Goal: Find specific fact: Find specific fact

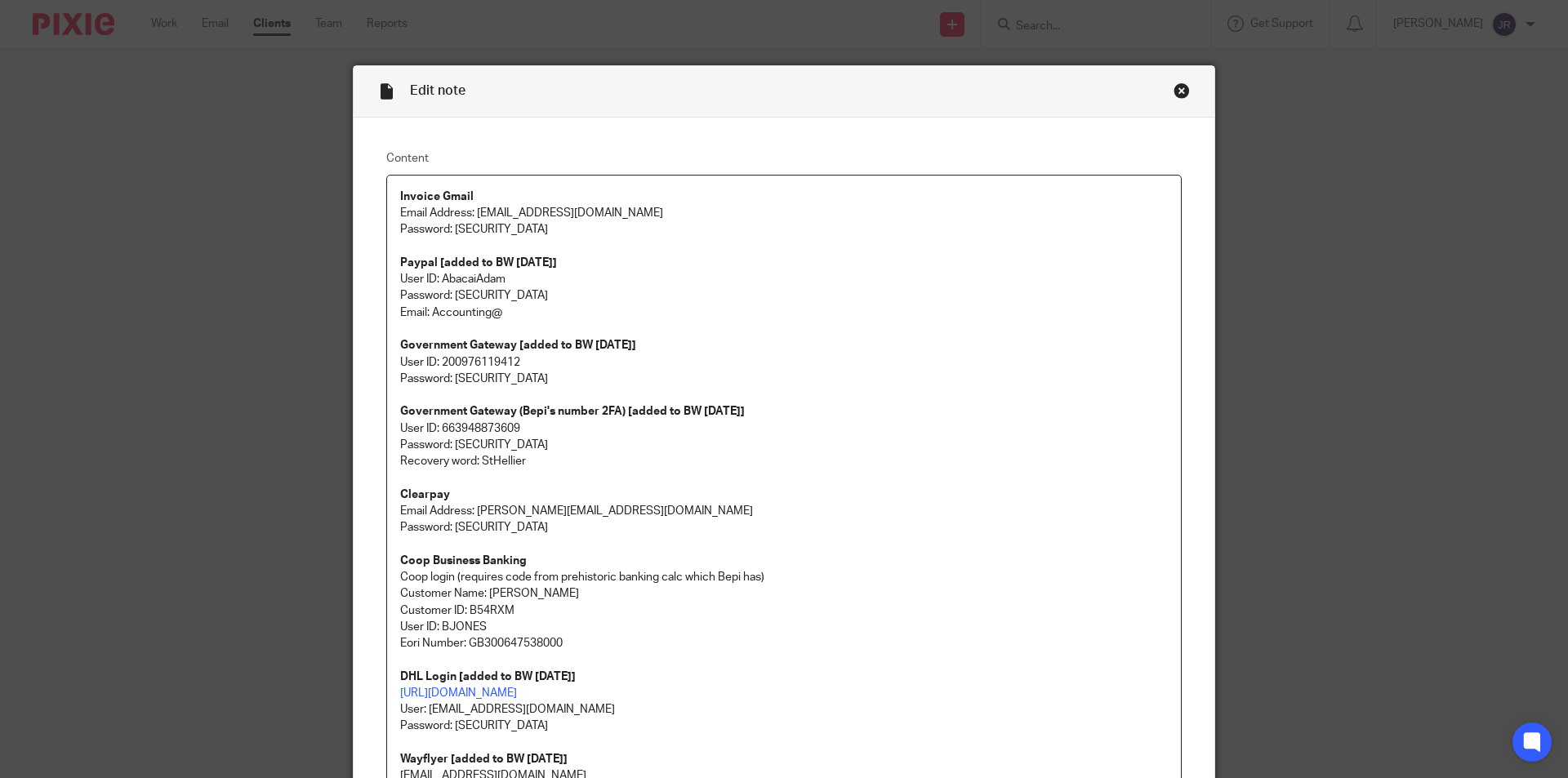
scroll to position [476, 0]
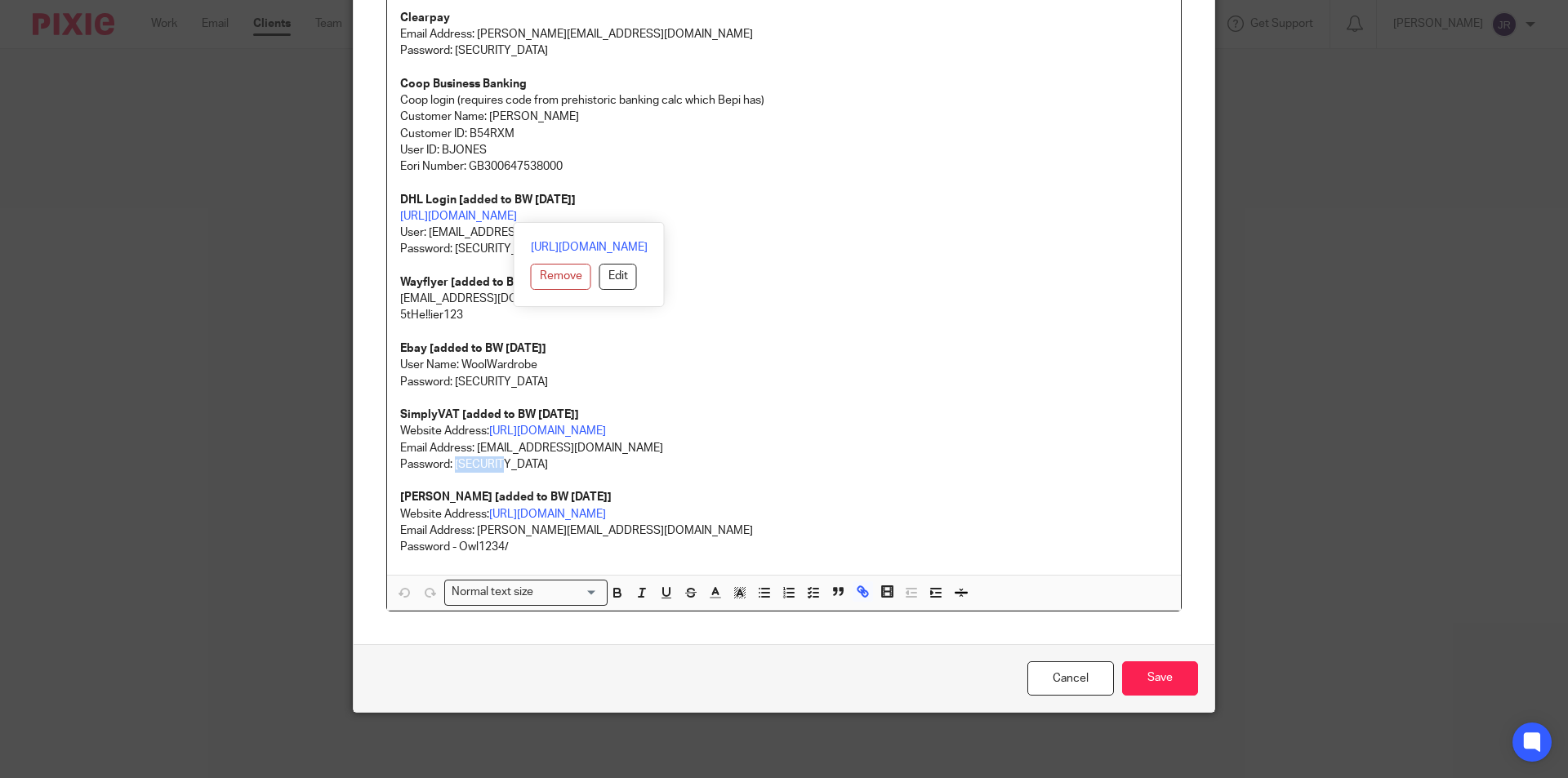
drag, startPoint x: 647, startPoint y: 219, endPoint x: 393, endPoint y: 222, distance: 254.0
click at [393, 222] on div "Invoice Gmail Email Address: [EMAIL_ADDRESS][DOMAIN_NAME] Password: [SECURITY_D…" at bounding box center [784, 154] width 794 height 912
copy link "[URL][DOMAIN_NAME]"
click at [172, 293] on div "Edit note Content Invoice Gmail Email Address: [EMAIL_ADDRESS][DOMAIN_NAME] Pas…" at bounding box center [784, 389] width 1568 height 778
drag, startPoint x: 560, startPoint y: 234, endPoint x: 424, endPoint y: 228, distance: 136.1
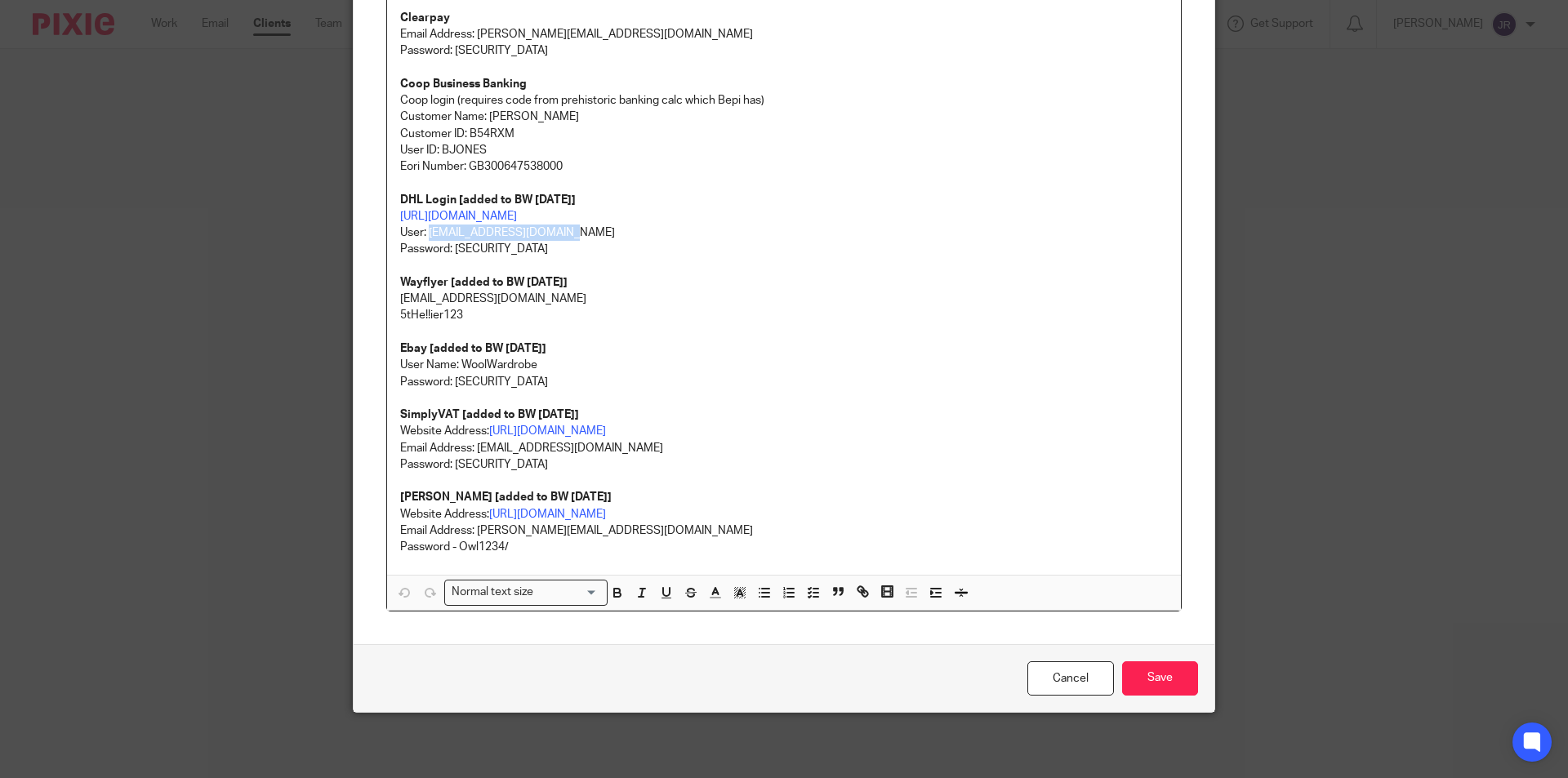
click at [424, 228] on p "https://mybill.dhl.com/login/?next=/dashboard/ User: accounting@abacai.co.uk" at bounding box center [783, 225] width 767 height 34
copy p "accounting@abacai.co.uk"
drag, startPoint x: 541, startPoint y: 247, endPoint x: 450, endPoint y: 242, distance: 91.1
click at [450, 242] on p "Password: 5tHe!!ier123!" at bounding box center [783, 249] width 767 height 16
copy p "5tHe!!ier123!"
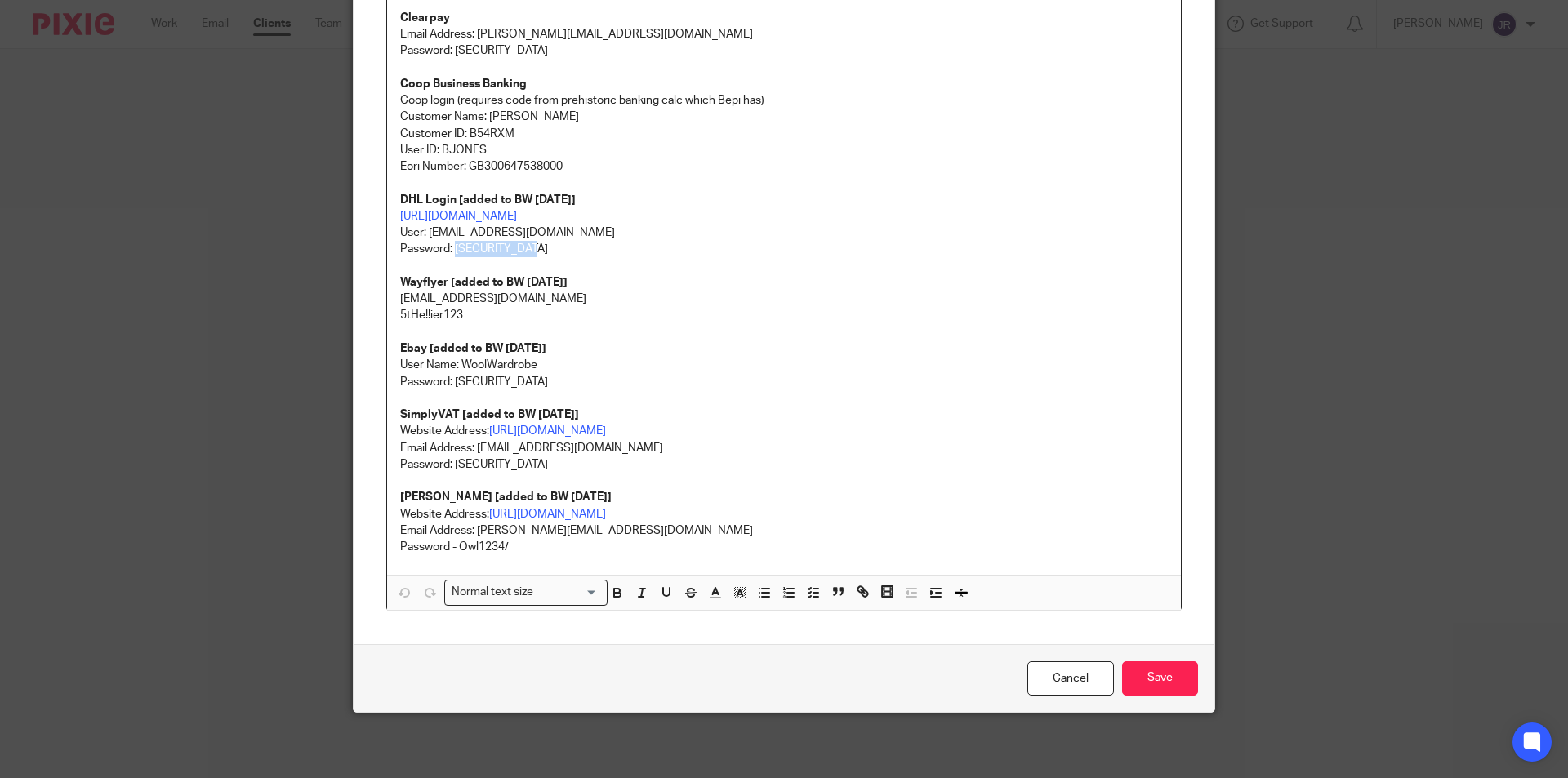
click at [529, 251] on p "Password: 5tHe!!ier123!" at bounding box center [783, 249] width 767 height 16
click at [527, 250] on p "Password: 5tHe!!ier123!" at bounding box center [783, 249] width 767 height 16
drag, startPoint x: 536, startPoint y: 297, endPoint x: 389, endPoint y: 295, distance: 147.0
click at [389, 295] on div "Invoice Gmail Email Address: accounts@mamaowl.net Password: paymenow4321!! Payp…" at bounding box center [784, 137] width 794 height 877
copy p "teamabacai@abacai.co.uk"
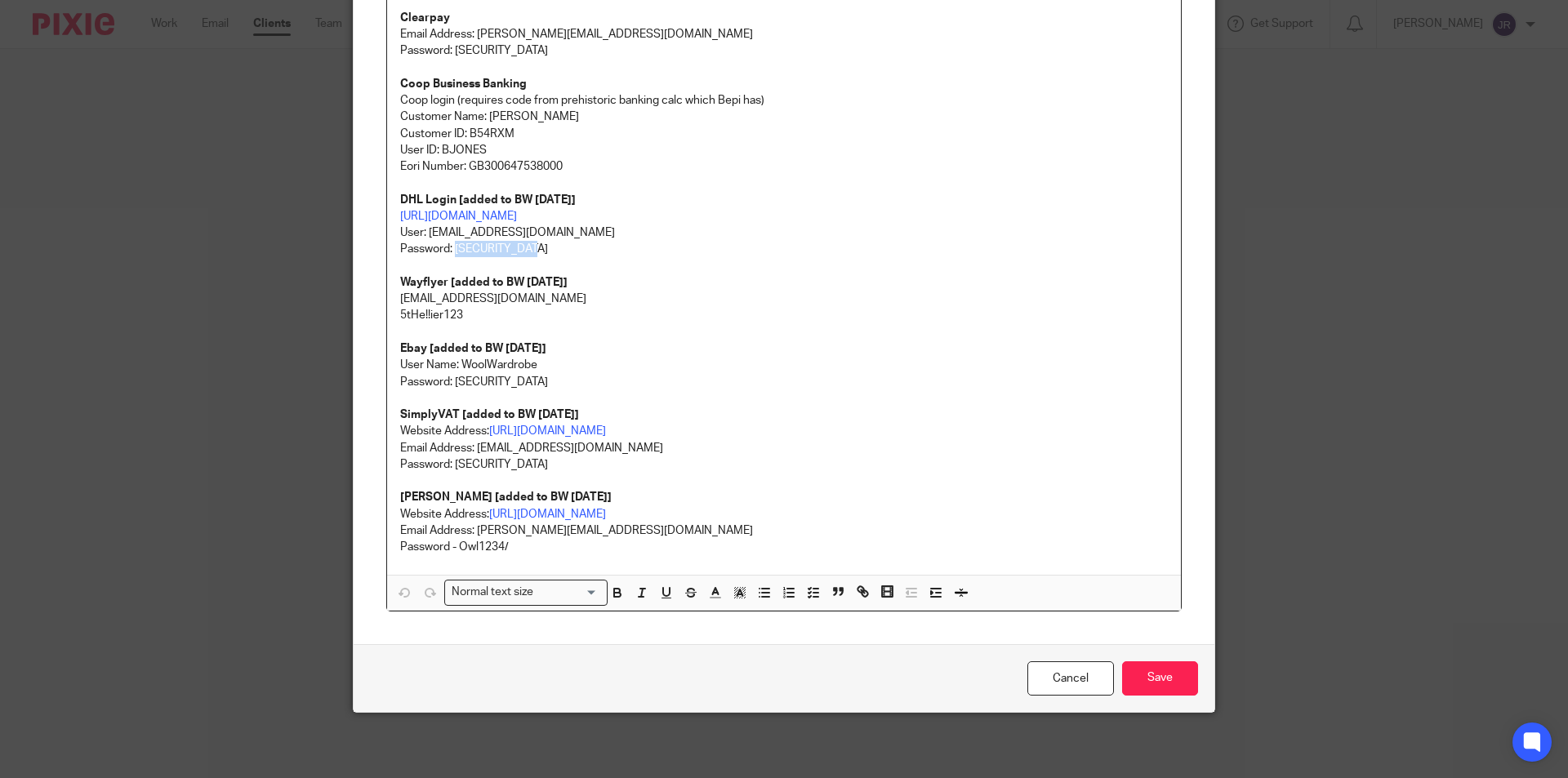
drag, startPoint x: 526, startPoint y: 252, endPoint x: 450, endPoint y: 246, distance: 76.2
click at [450, 246] on p "Password: 5tHe!!ier123!" at bounding box center [783, 249] width 767 height 16
copy p "5tHe!!ier123!"
drag, startPoint x: 1095, startPoint y: 670, endPoint x: 913, endPoint y: 682, distance: 182.4
click at [1094, 670] on link "Cancel" at bounding box center [1070, 678] width 86 height 35
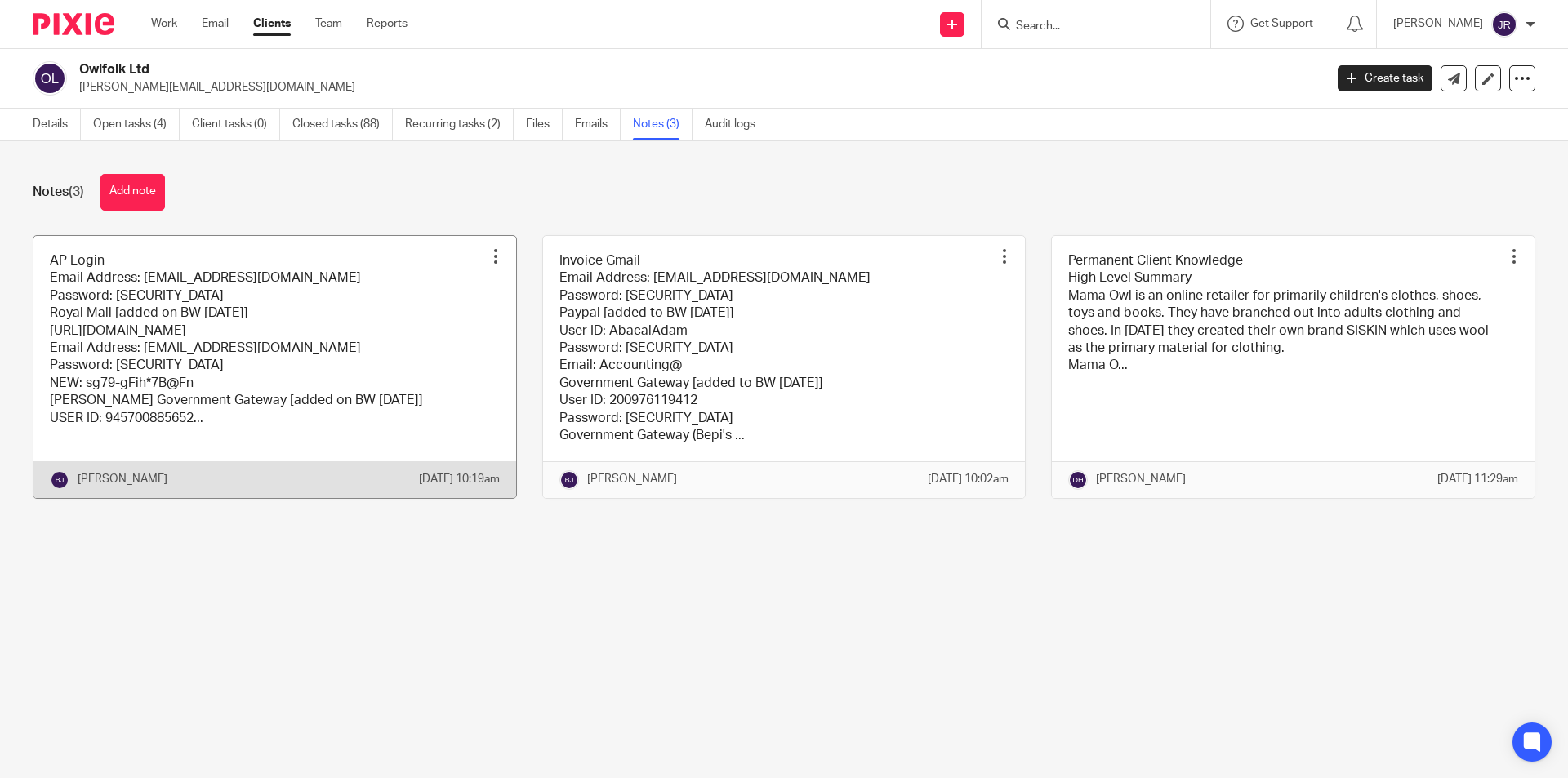
click at [294, 357] on link at bounding box center [275, 367] width 482 height 262
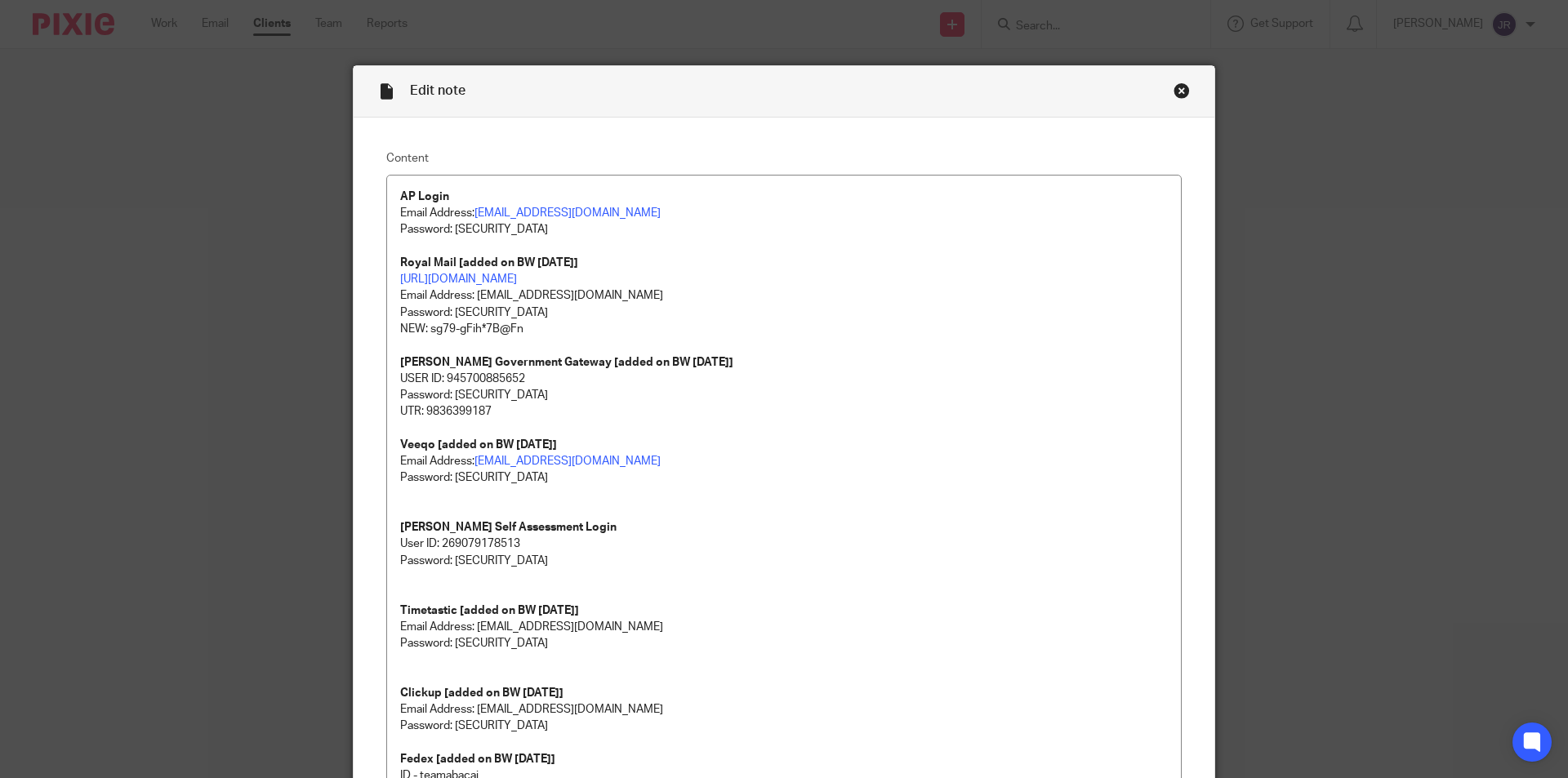
click at [1174, 90] on div "Close this dialog window" at bounding box center [1181, 90] width 16 height 16
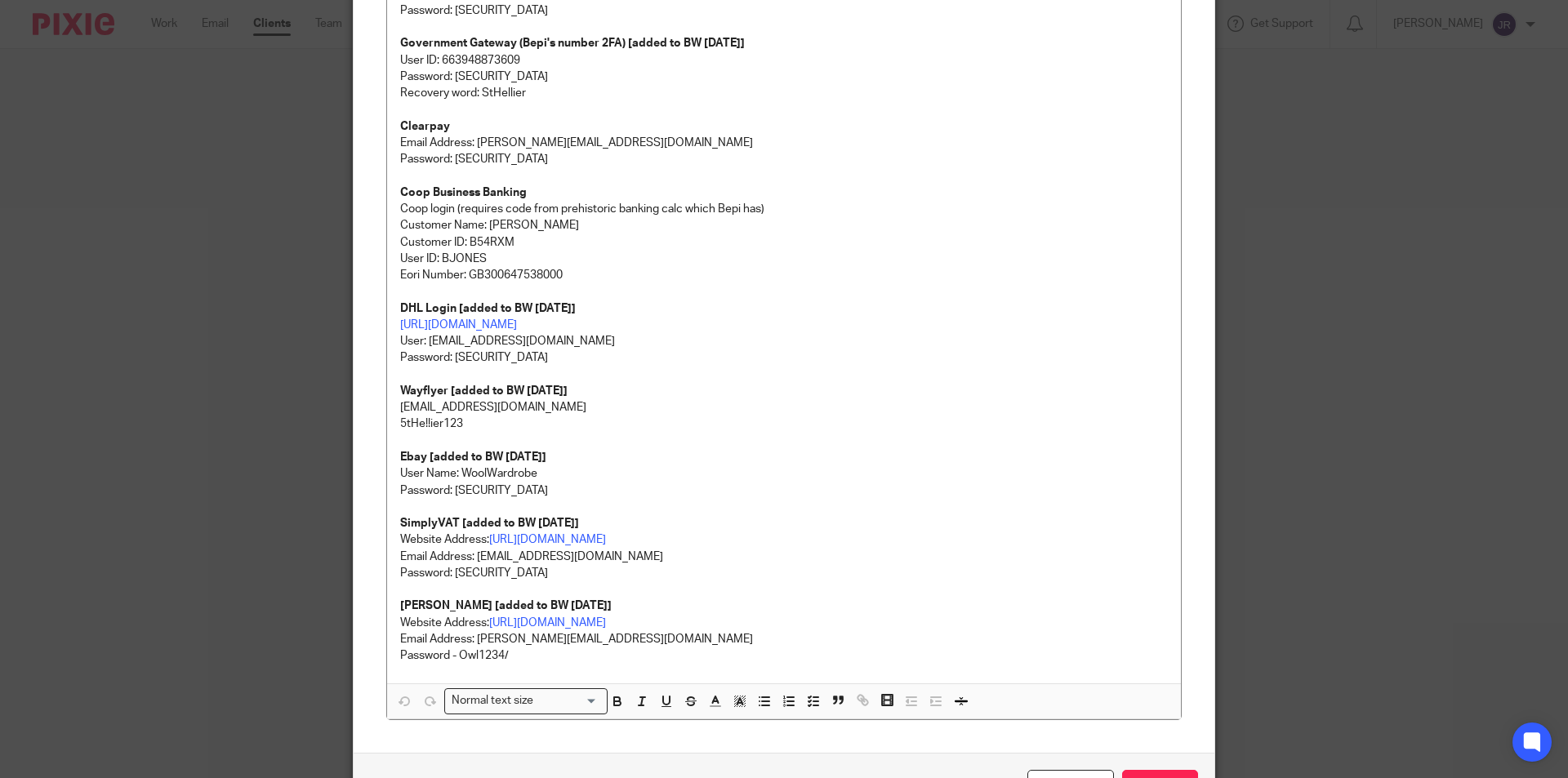
scroll to position [408, 0]
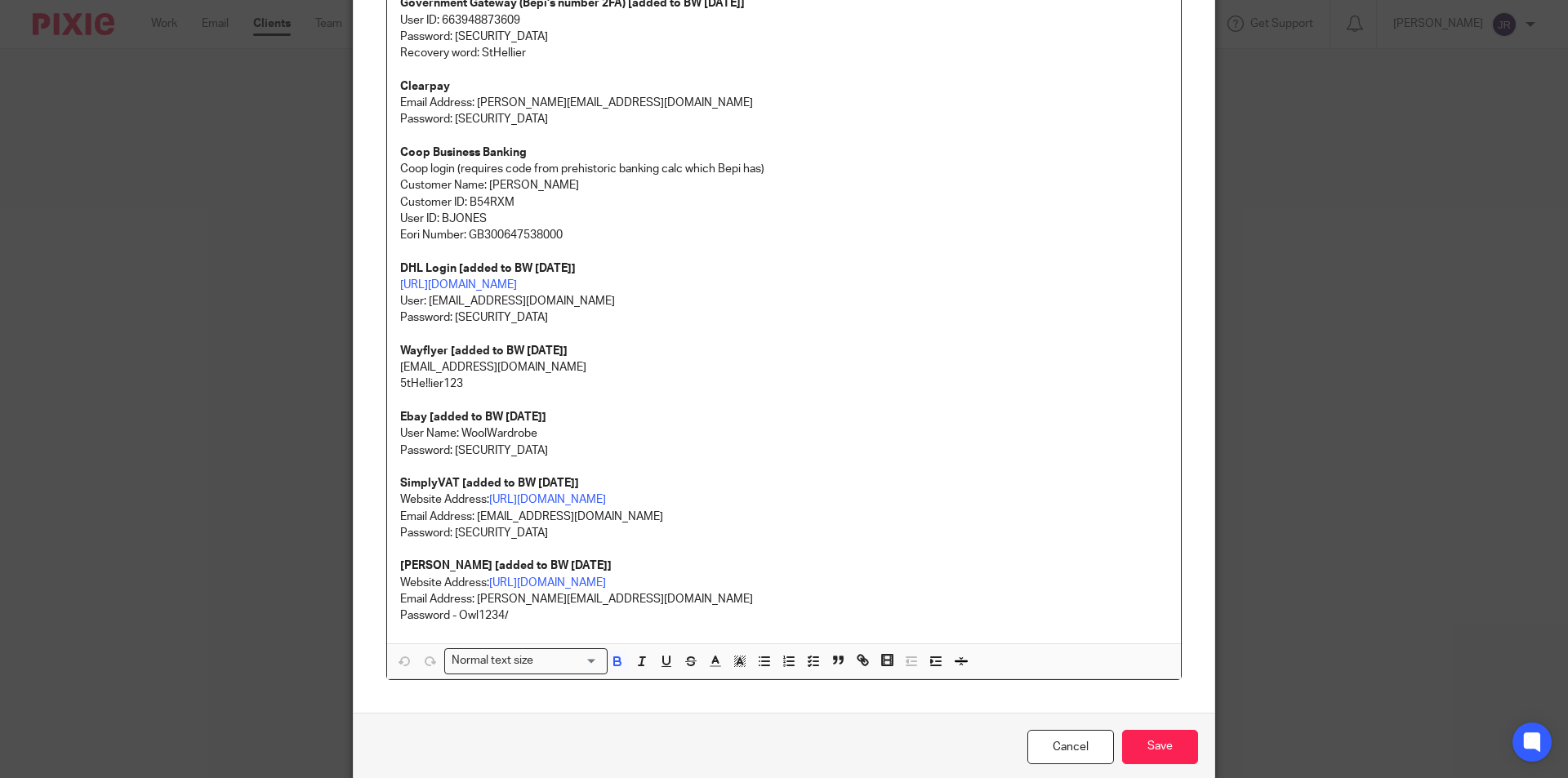
drag, startPoint x: 527, startPoint y: 266, endPoint x: 574, endPoint y: 267, distance: 47.0
click at [574, 267] on strong "DHL Login [added to BW [DATE]]" at bounding box center [487, 269] width 176 height 12
click at [552, 319] on p "Password: 5tHe!!ier123!" at bounding box center [783, 318] width 767 height 16
drag, startPoint x: 557, startPoint y: 299, endPoint x: 424, endPoint y: 297, distance: 133.0
click at [424, 297] on p "https://mybill.dhl.com/login/?next=/dashboard/ User: accounting@abacai.co.uk" at bounding box center [783, 294] width 767 height 34
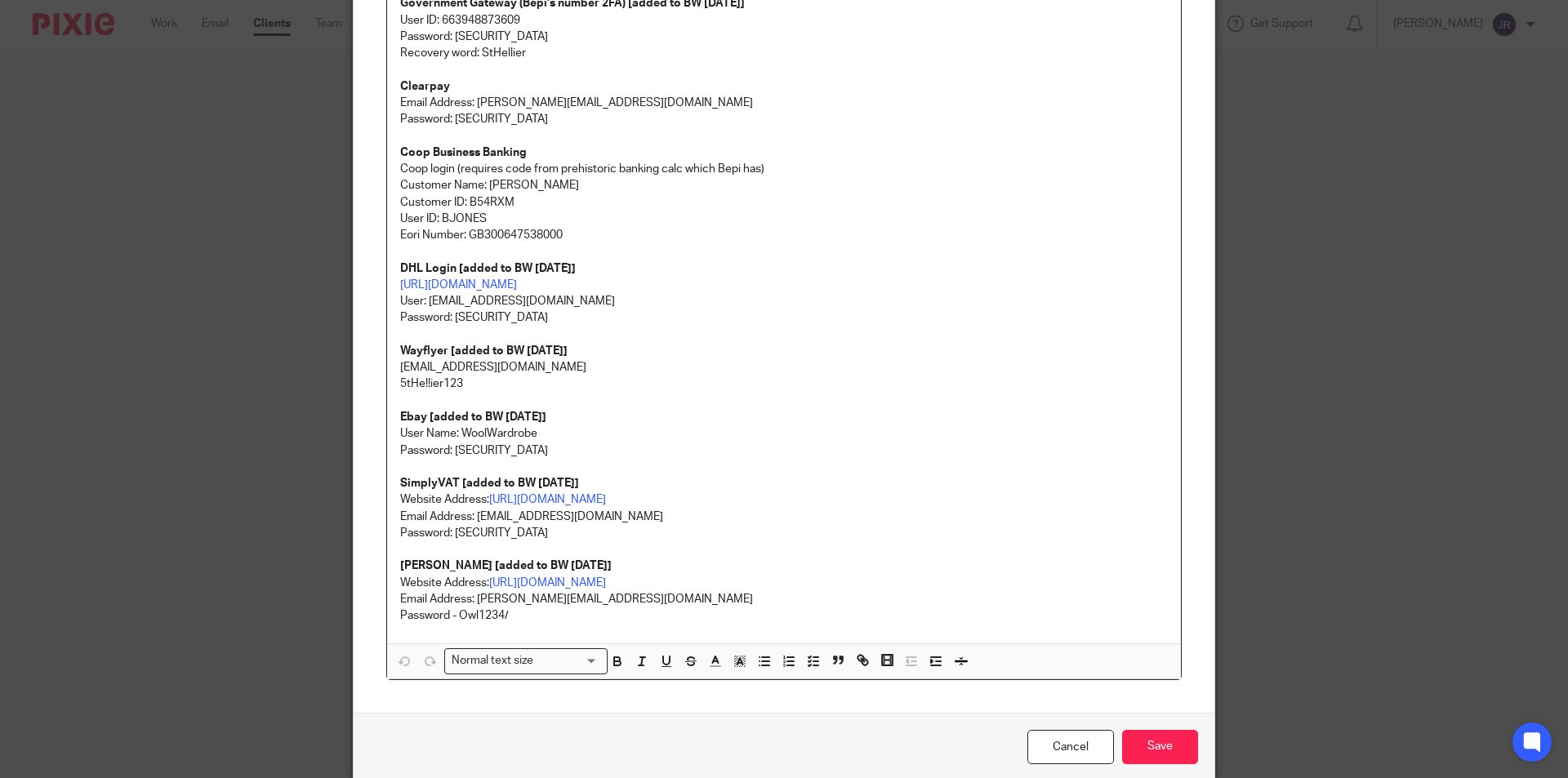
click at [773, 387] on p "5tHe!!ier123" at bounding box center [783, 383] width 767 height 16
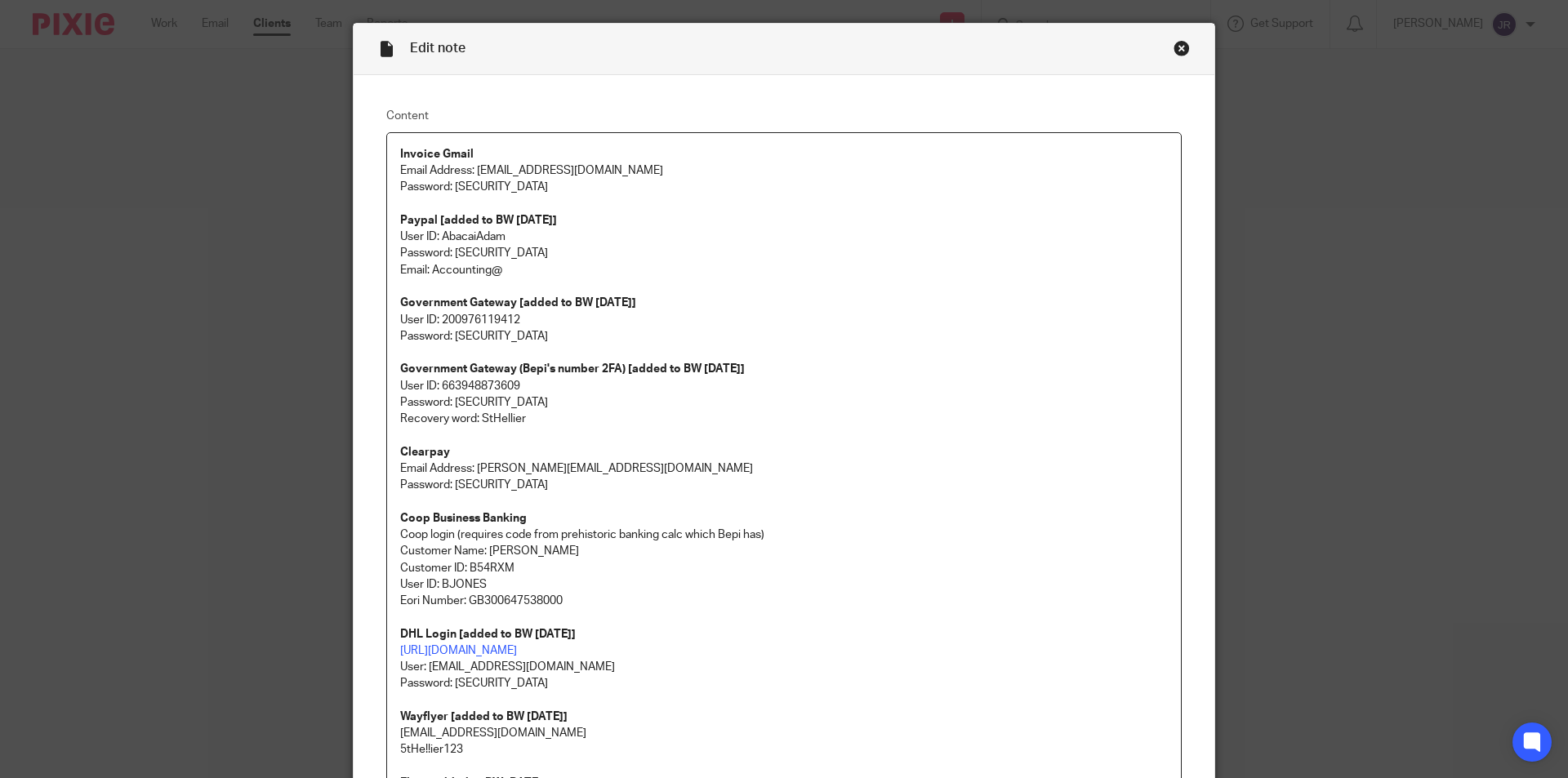
scroll to position [0, 0]
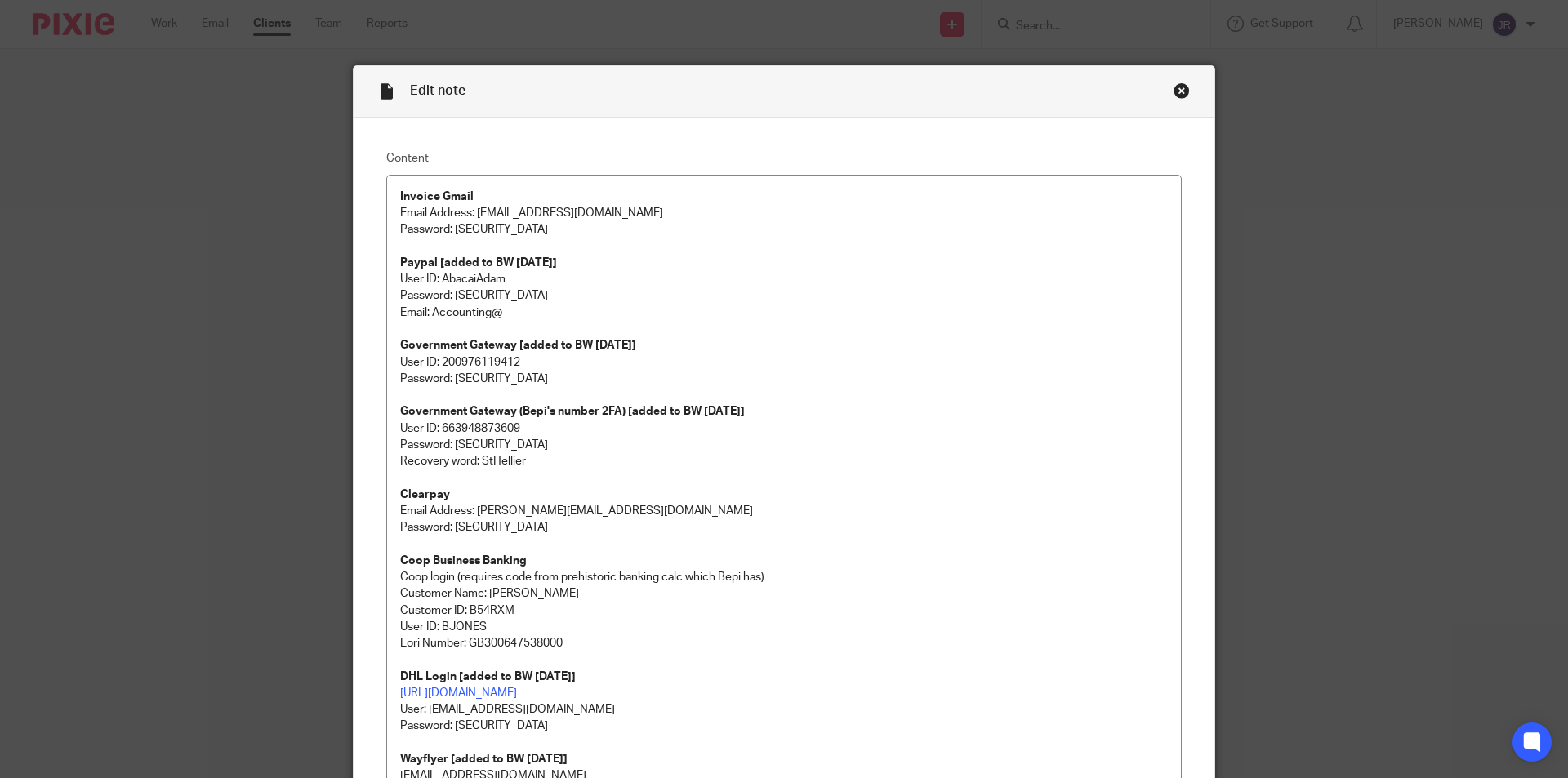
click at [1175, 94] on div "Close this dialog window" at bounding box center [1181, 90] width 16 height 16
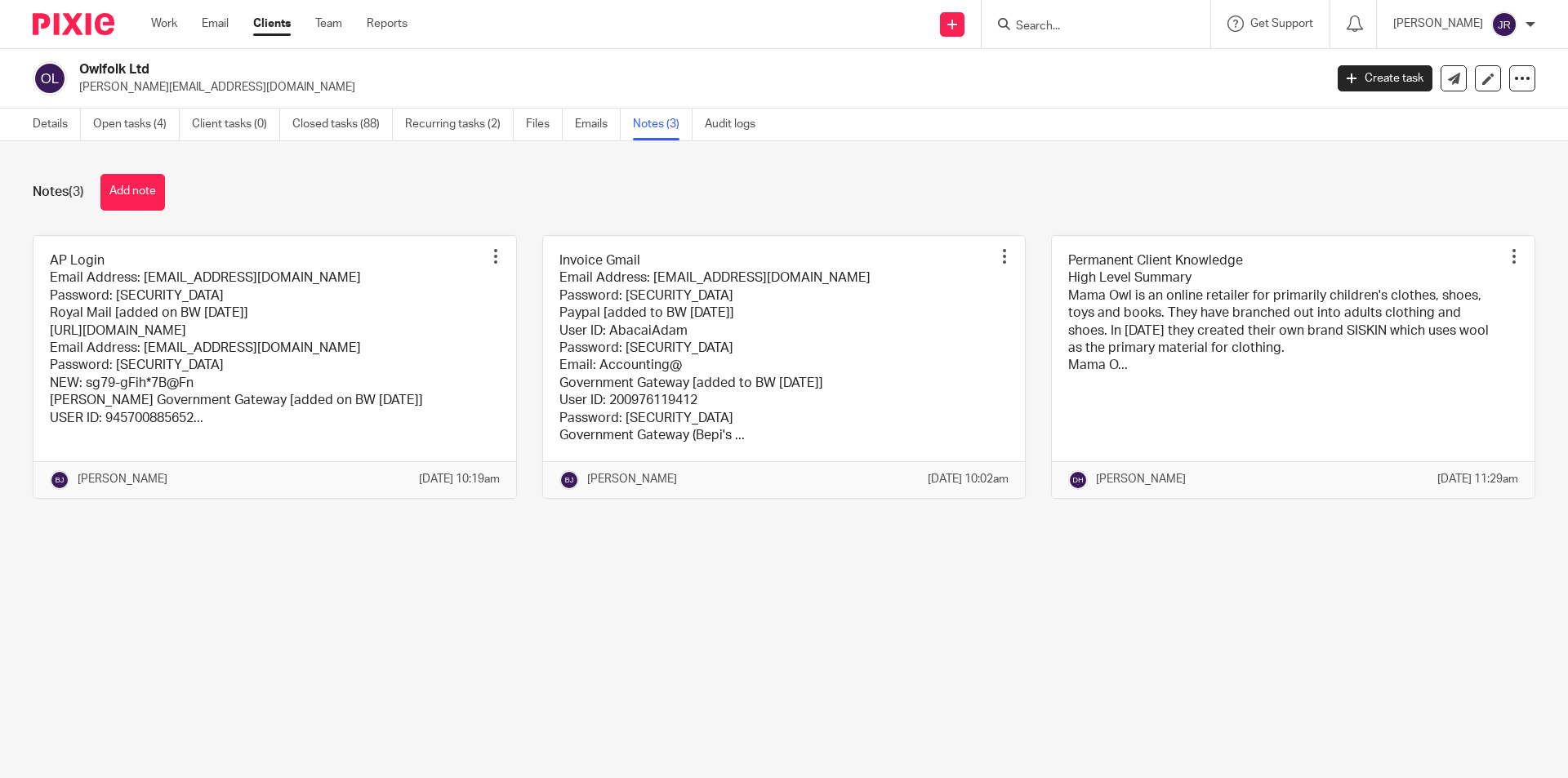
click at [674, 347] on link at bounding box center [784, 367] width 482 height 262
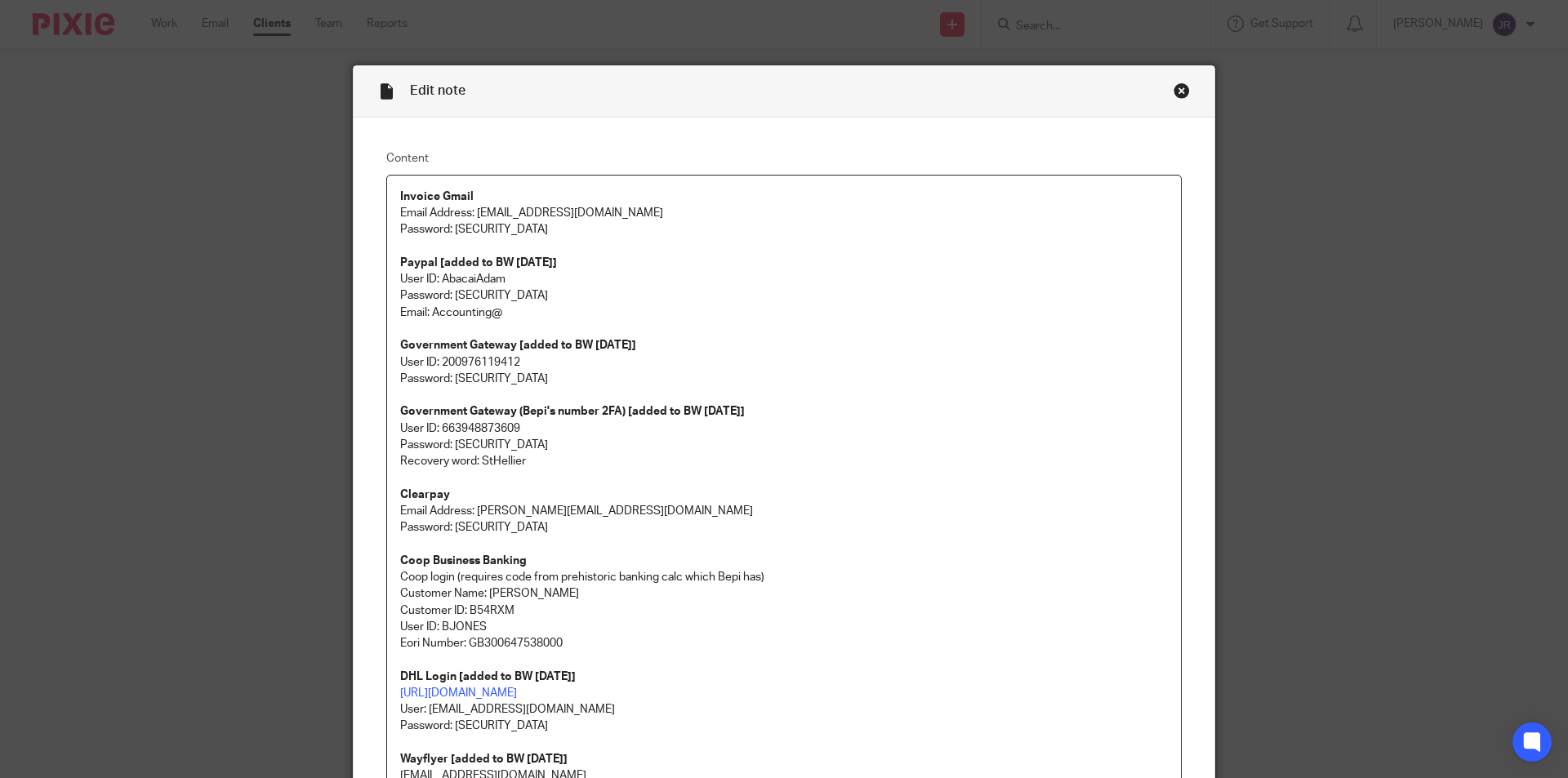
click at [1175, 92] on div "Close this dialog window" at bounding box center [1181, 90] width 16 height 16
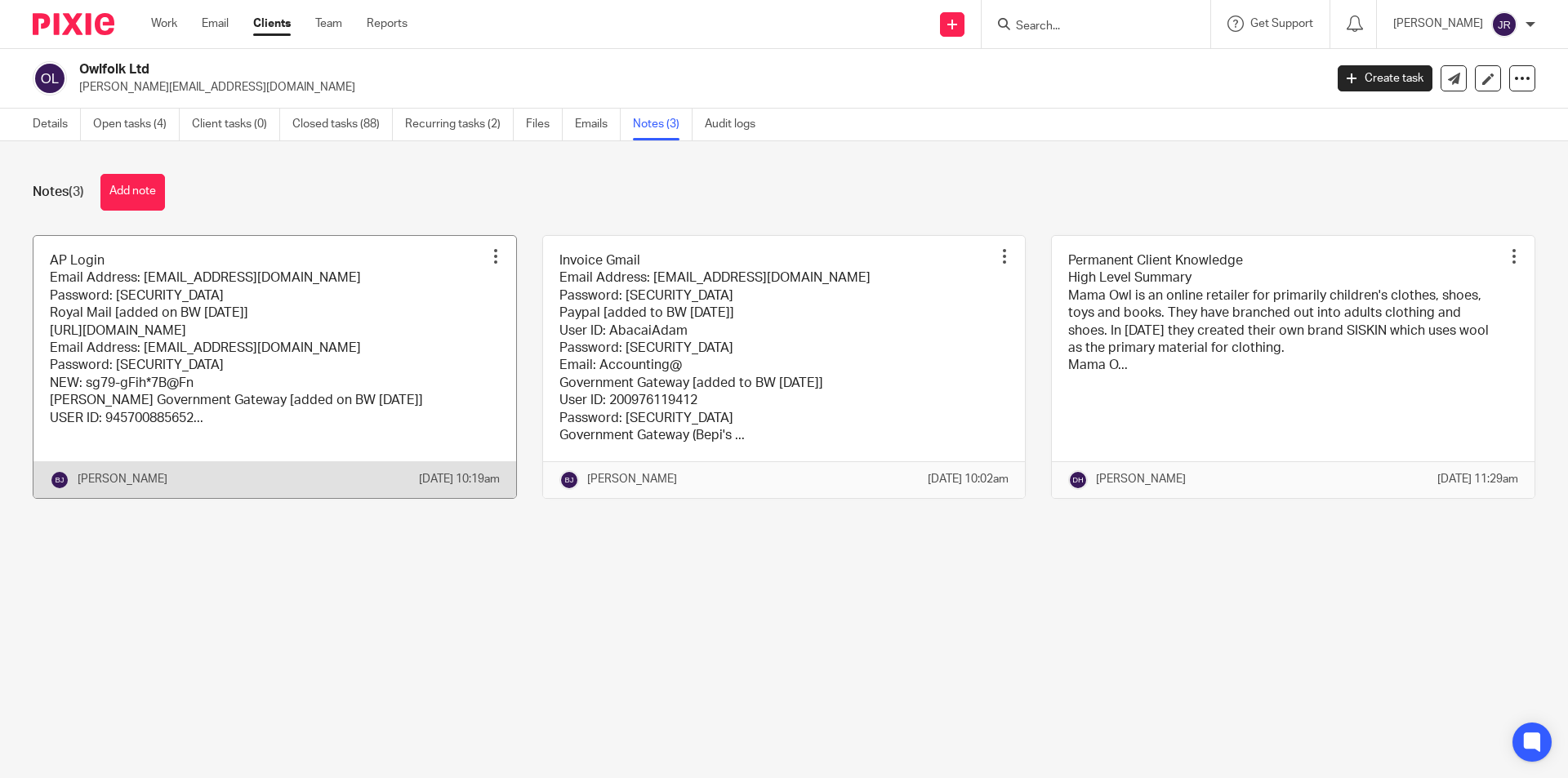
click at [202, 361] on link at bounding box center [275, 367] width 482 height 262
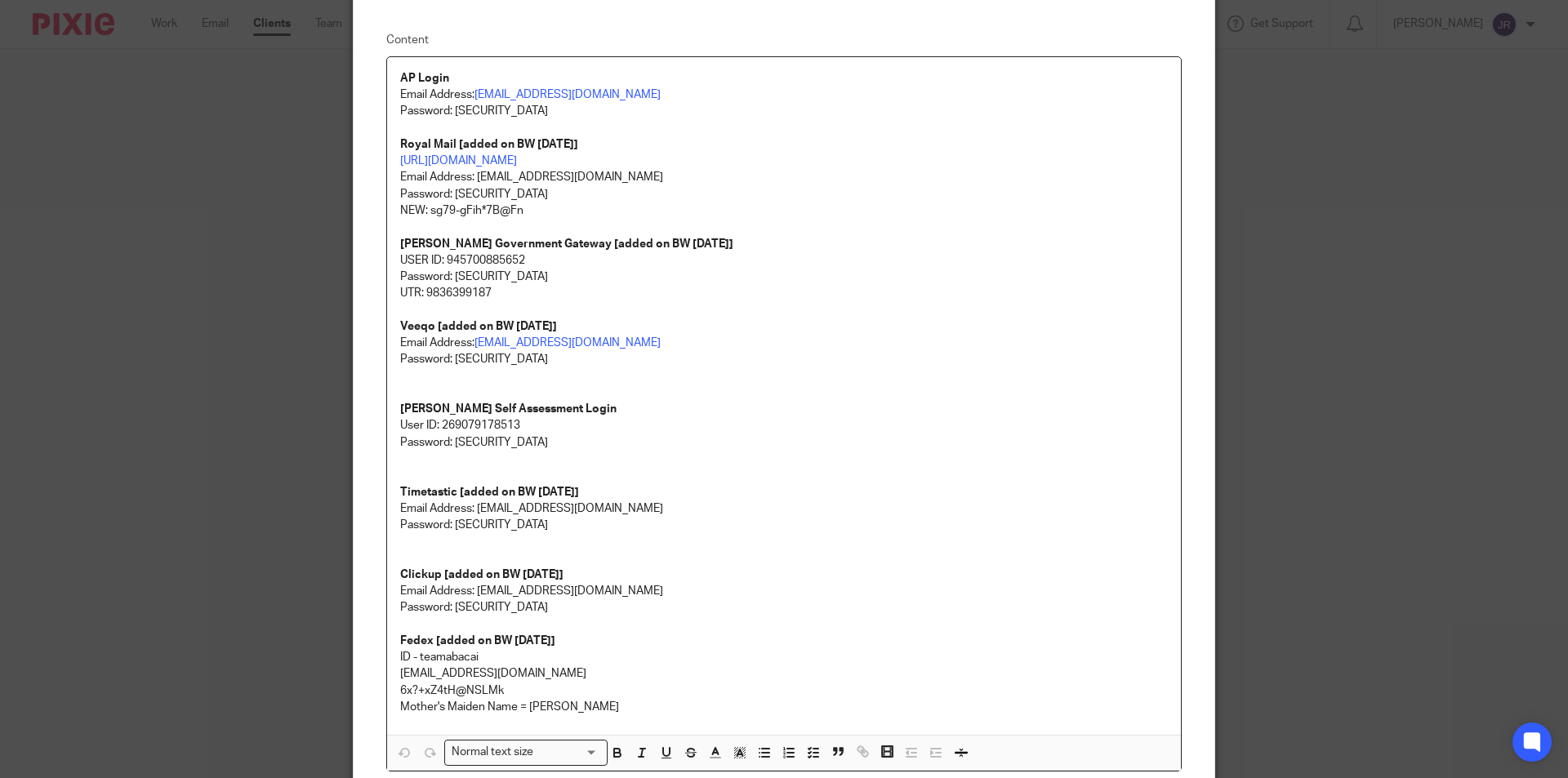
scroll to position [81, 0]
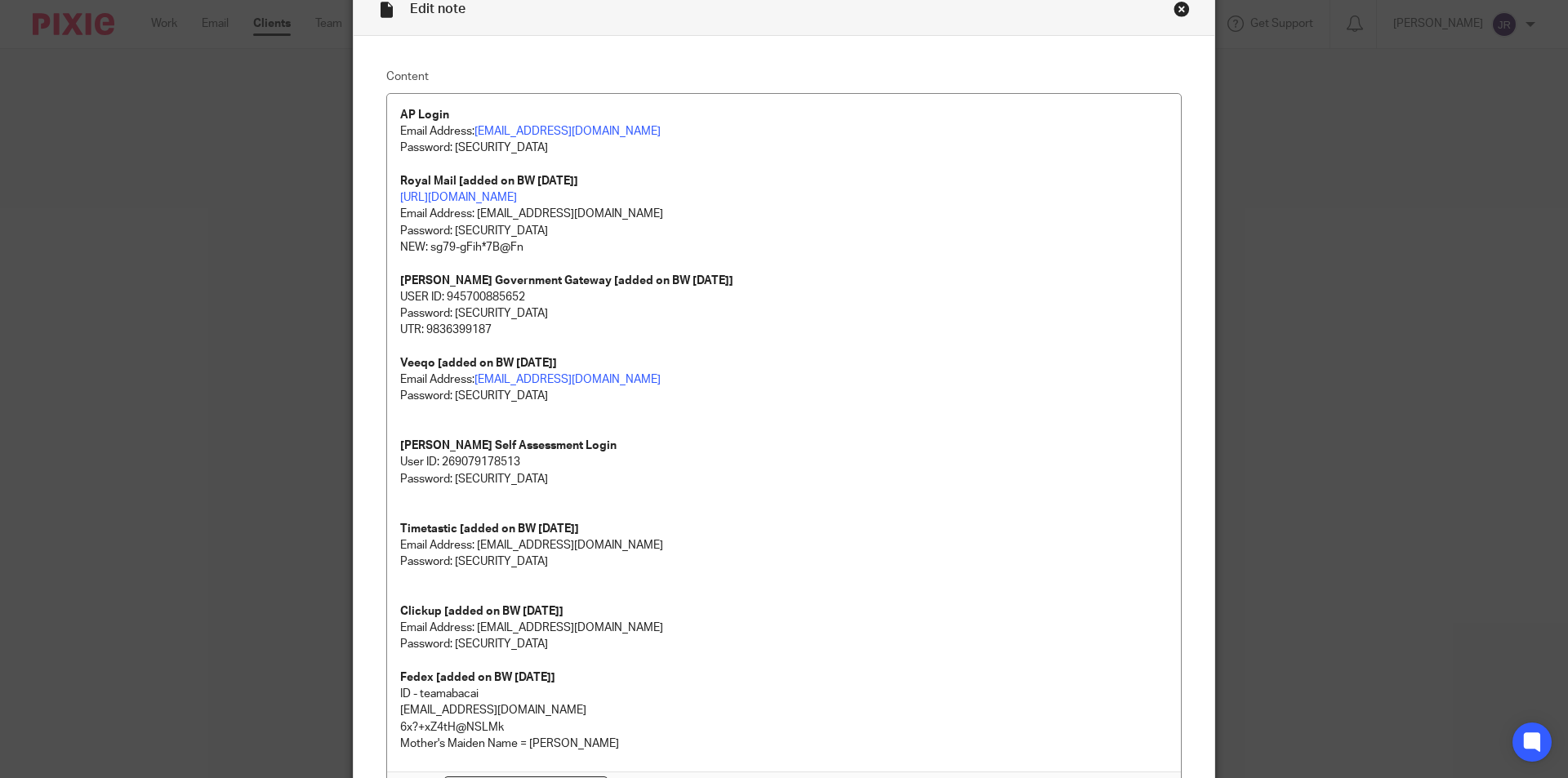
click at [1173, 12] on div "Close this dialog window" at bounding box center [1181, 9] width 16 height 16
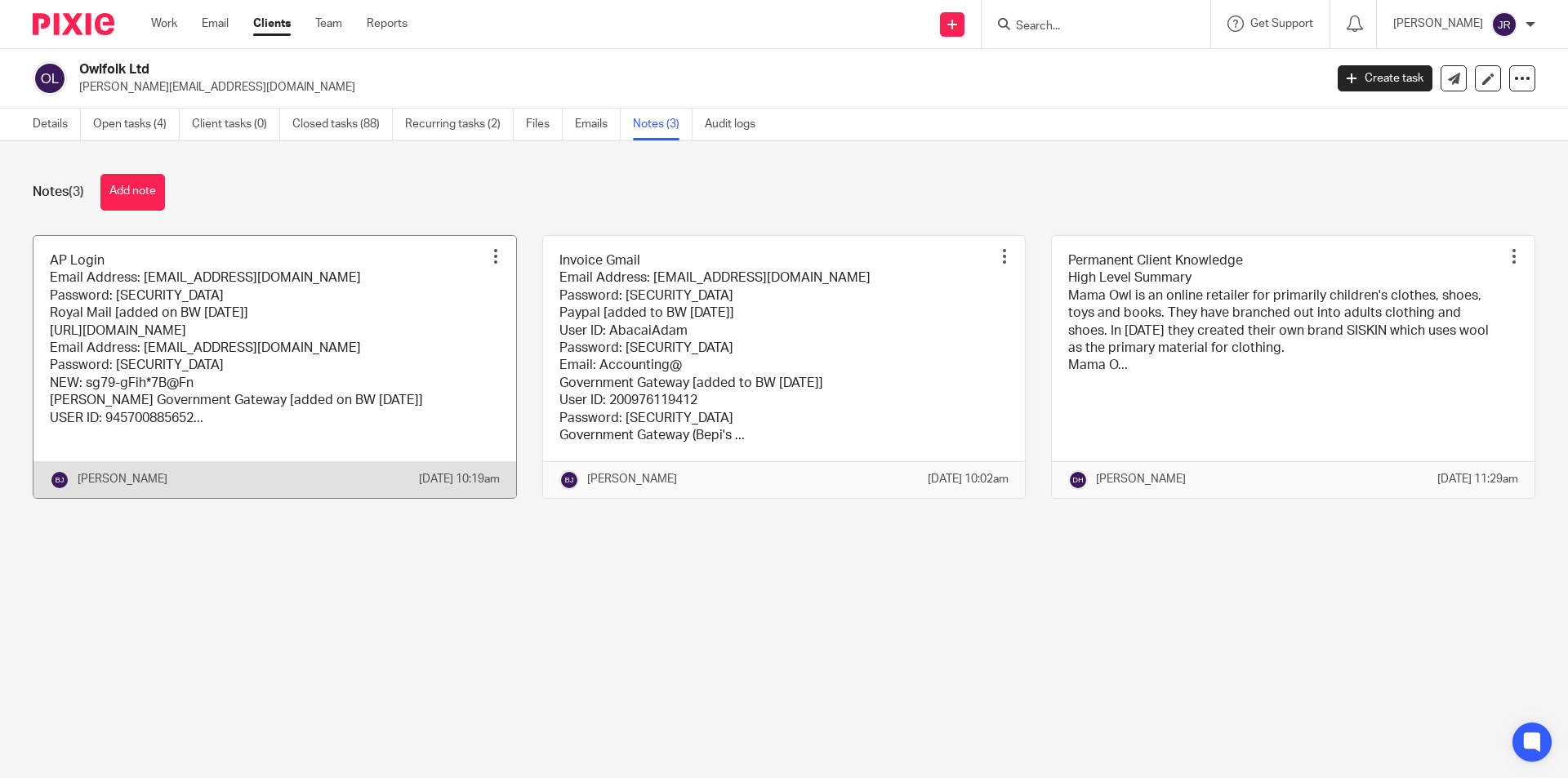
click at [174, 391] on link at bounding box center [275, 367] width 482 height 262
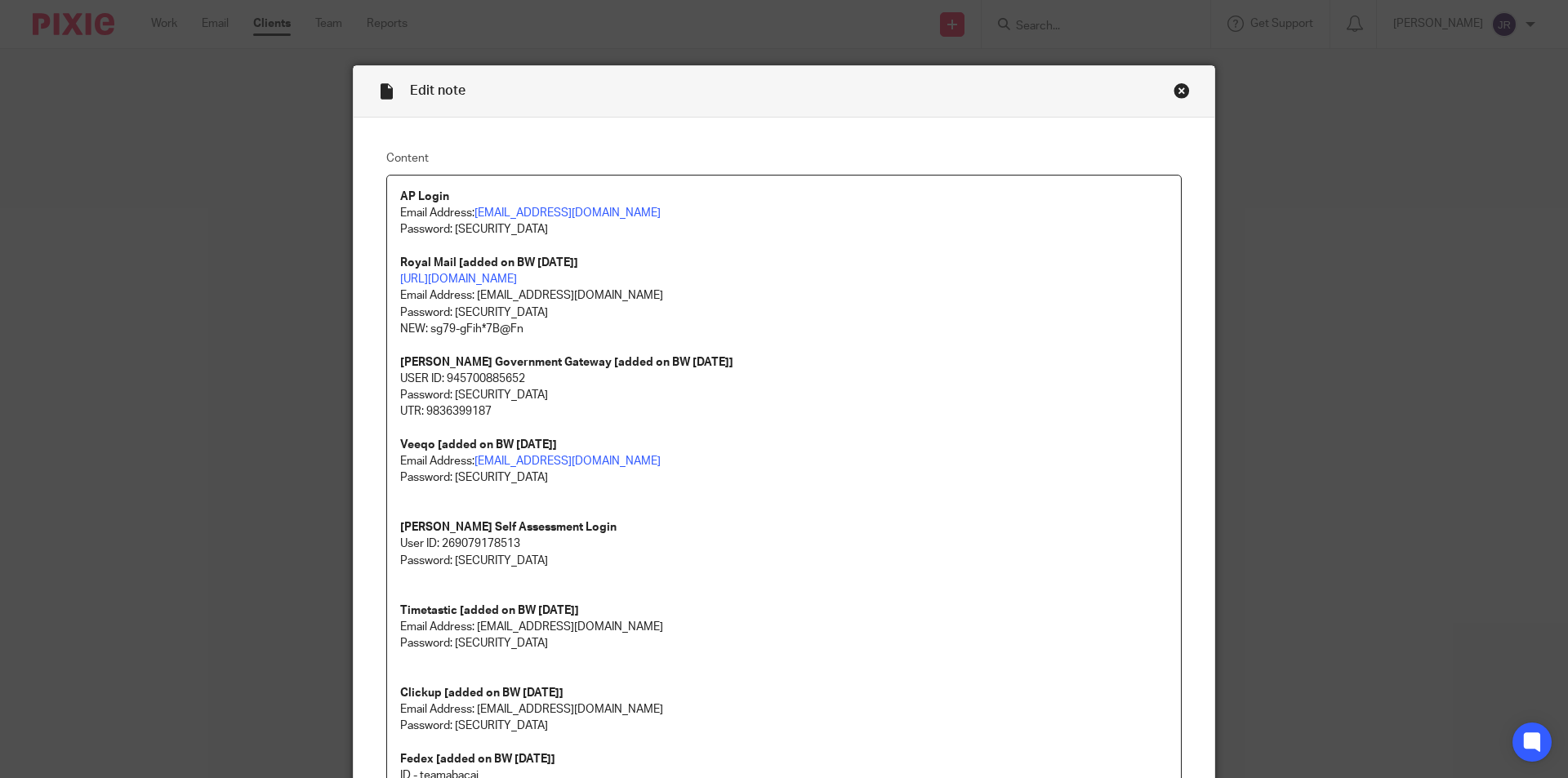
click at [1173, 90] on div "Close this dialog window" at bounding box center [1181, 90] width 16 height 16
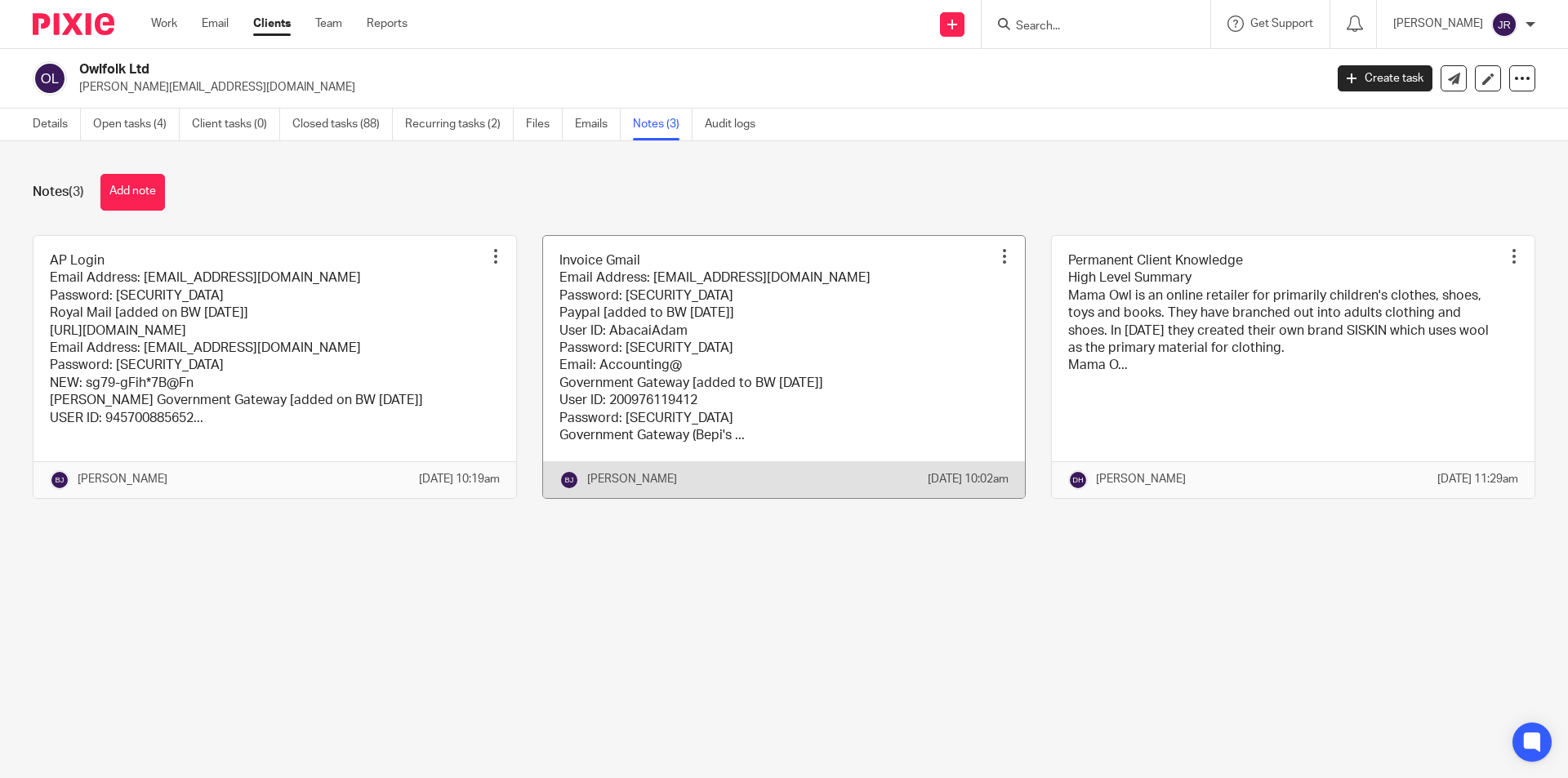
click at [722, 352] on link at bounding box center [784, 367] width 482 height 262
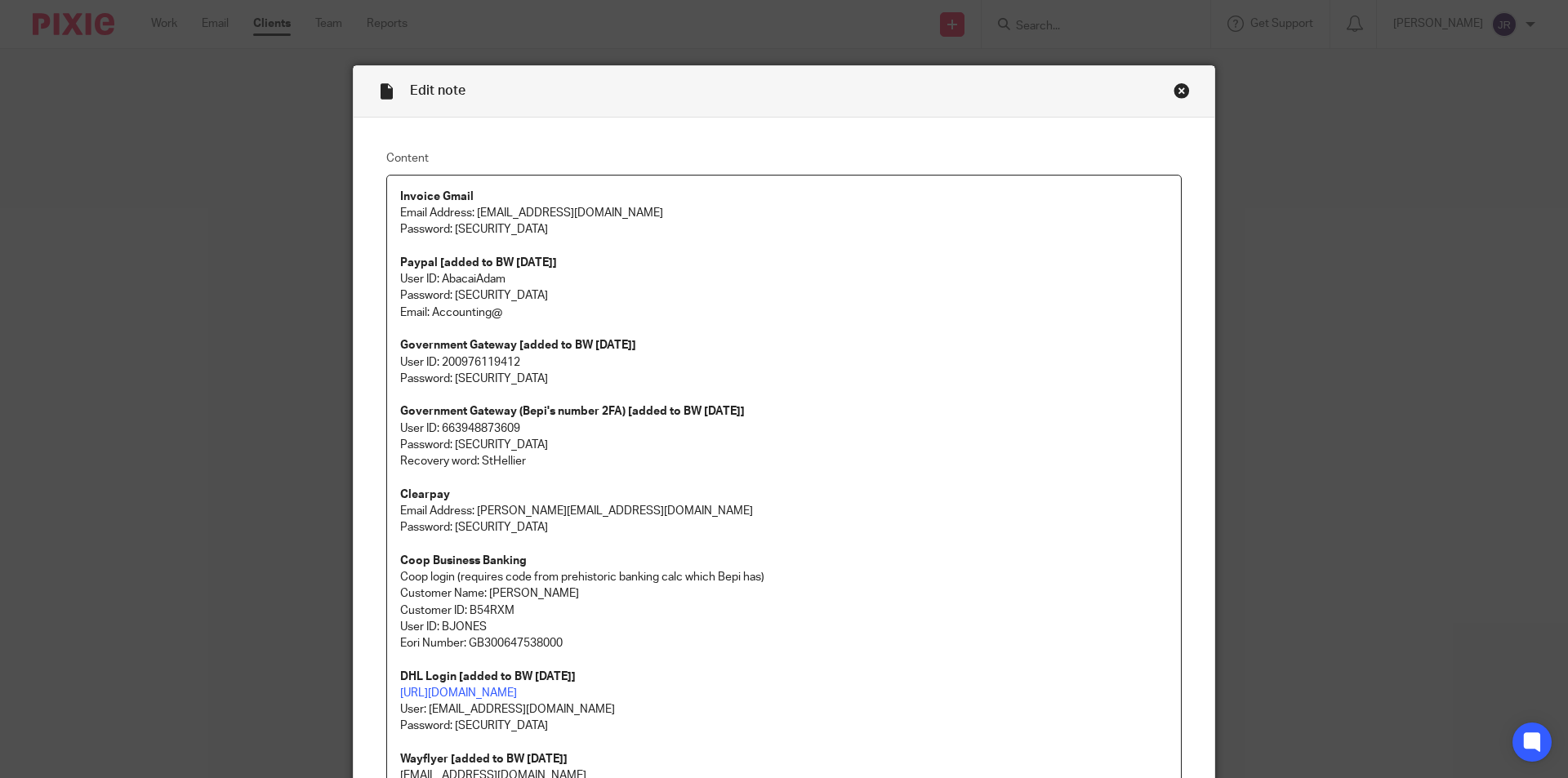
click at [1173, 94] on div "Close this dialog window" at bounding box center [1181, 90] width 16 height 16
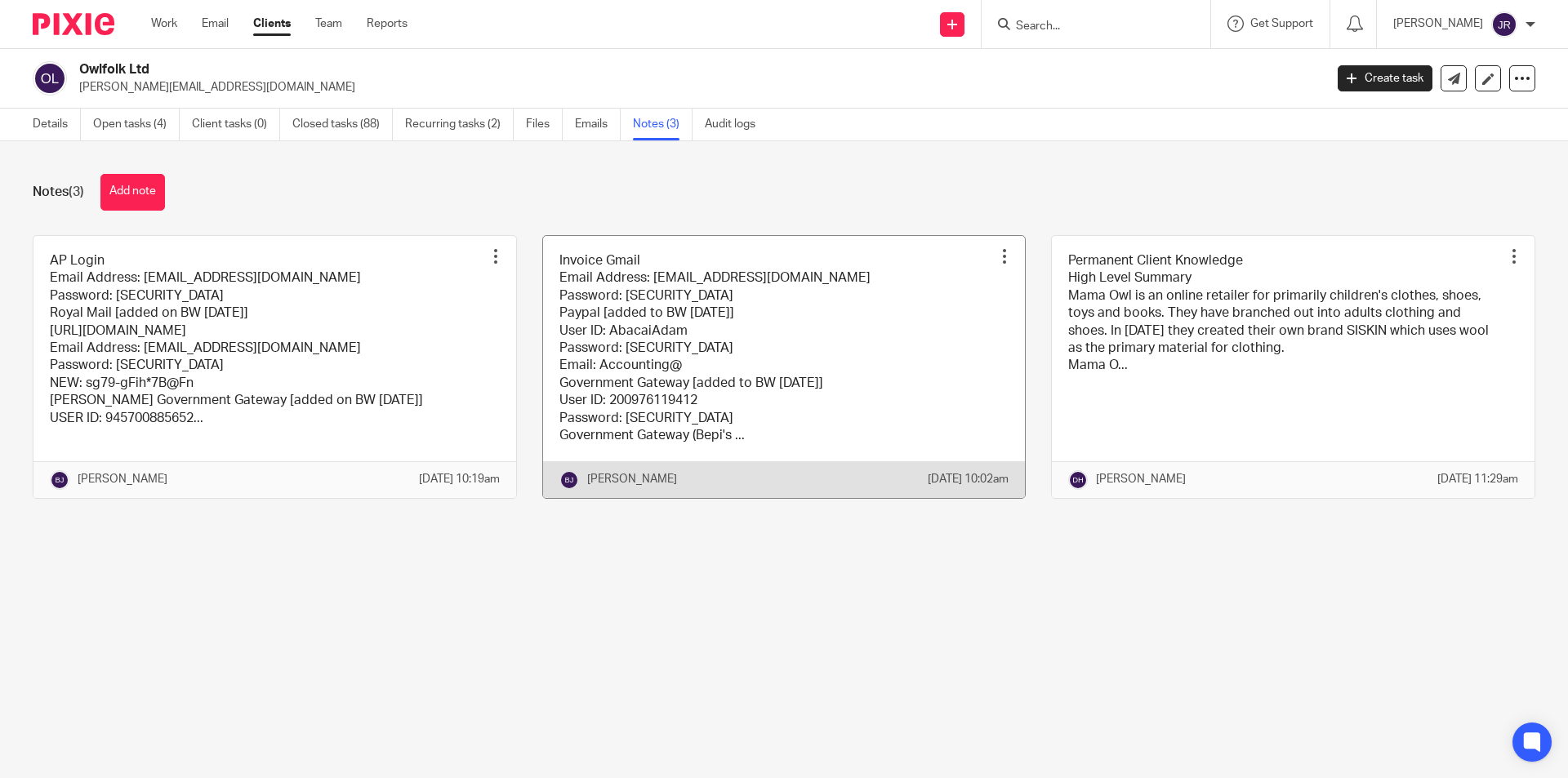
click at [712, 398] on link at bounding box center [784, 367] width 482 height 262
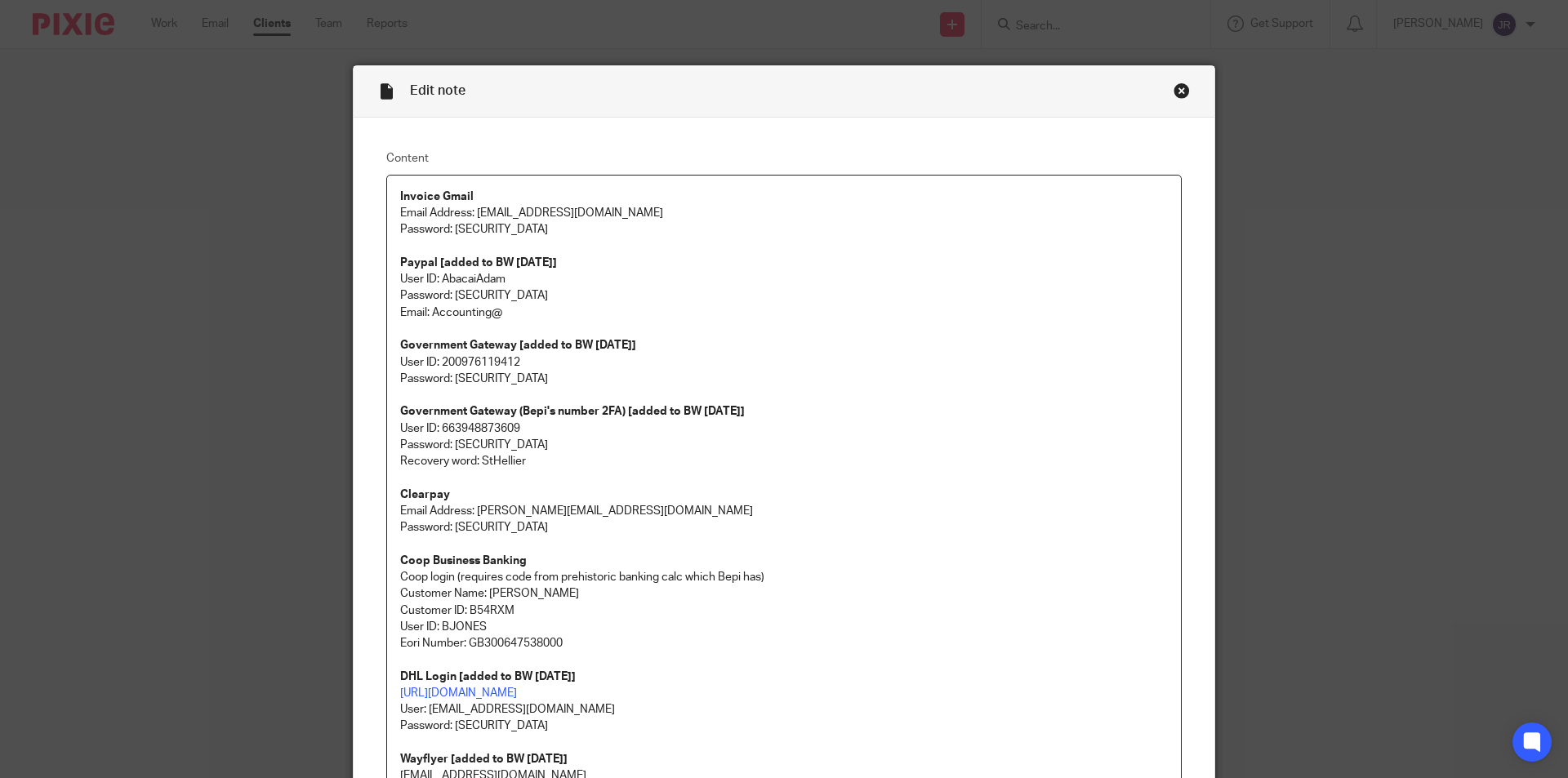
click at [1173, 94] on div "Close this dialog window" at bounding box center [1181, 90] width 16 height 16
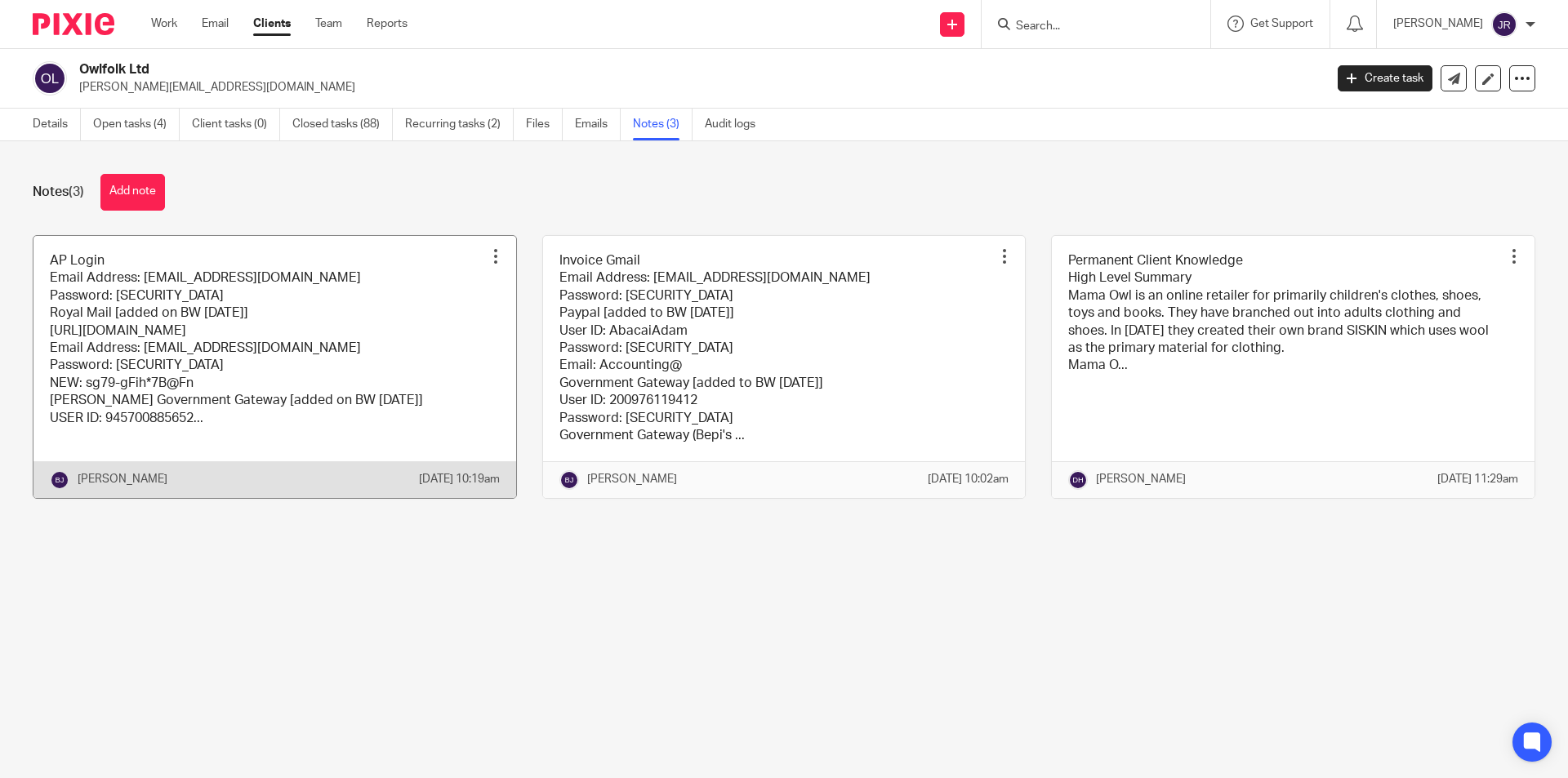
click at [268, 356] on link at bounding box center [275, 367] width 482 height 262
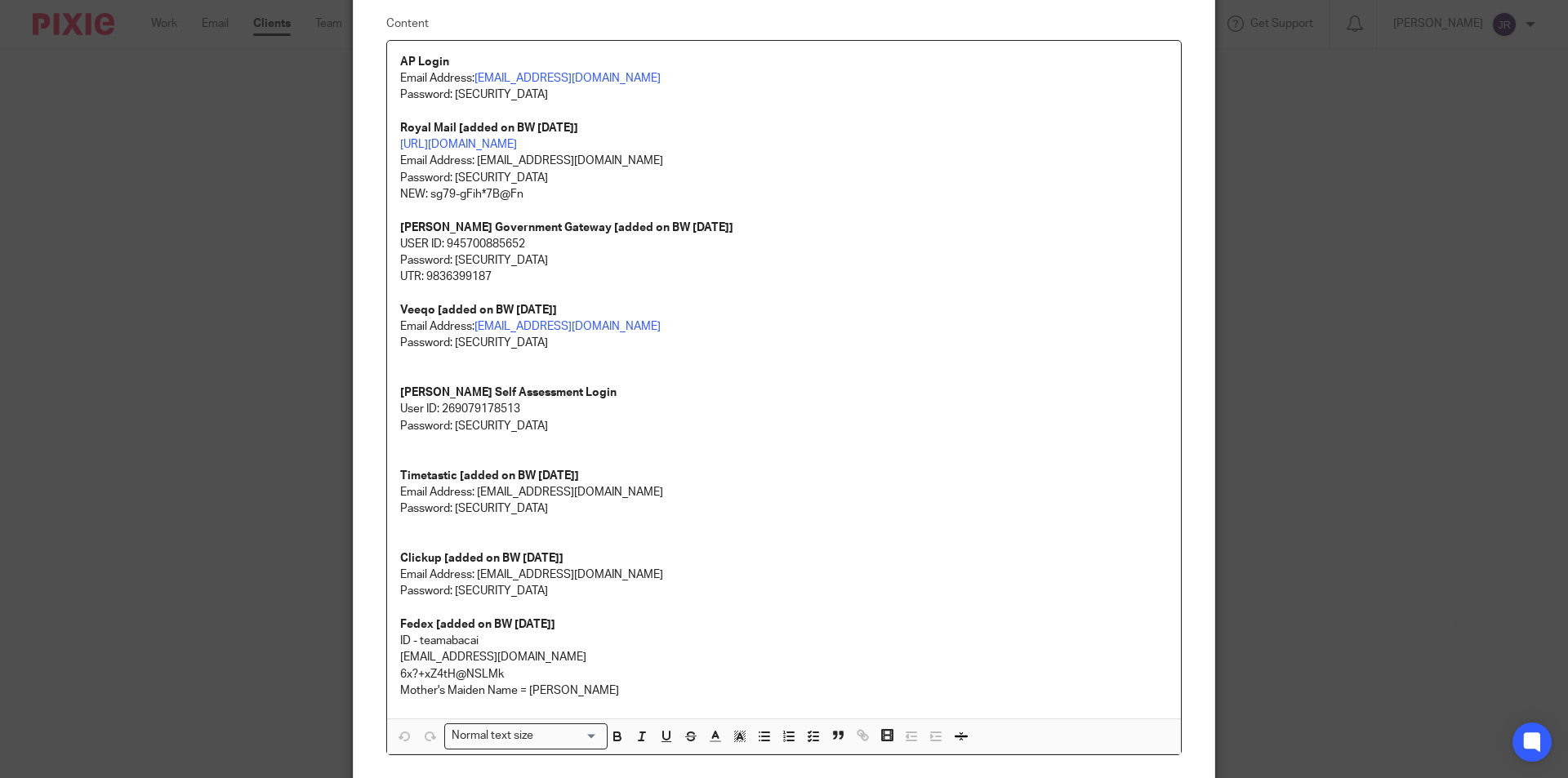
scroll to position [279, 0]
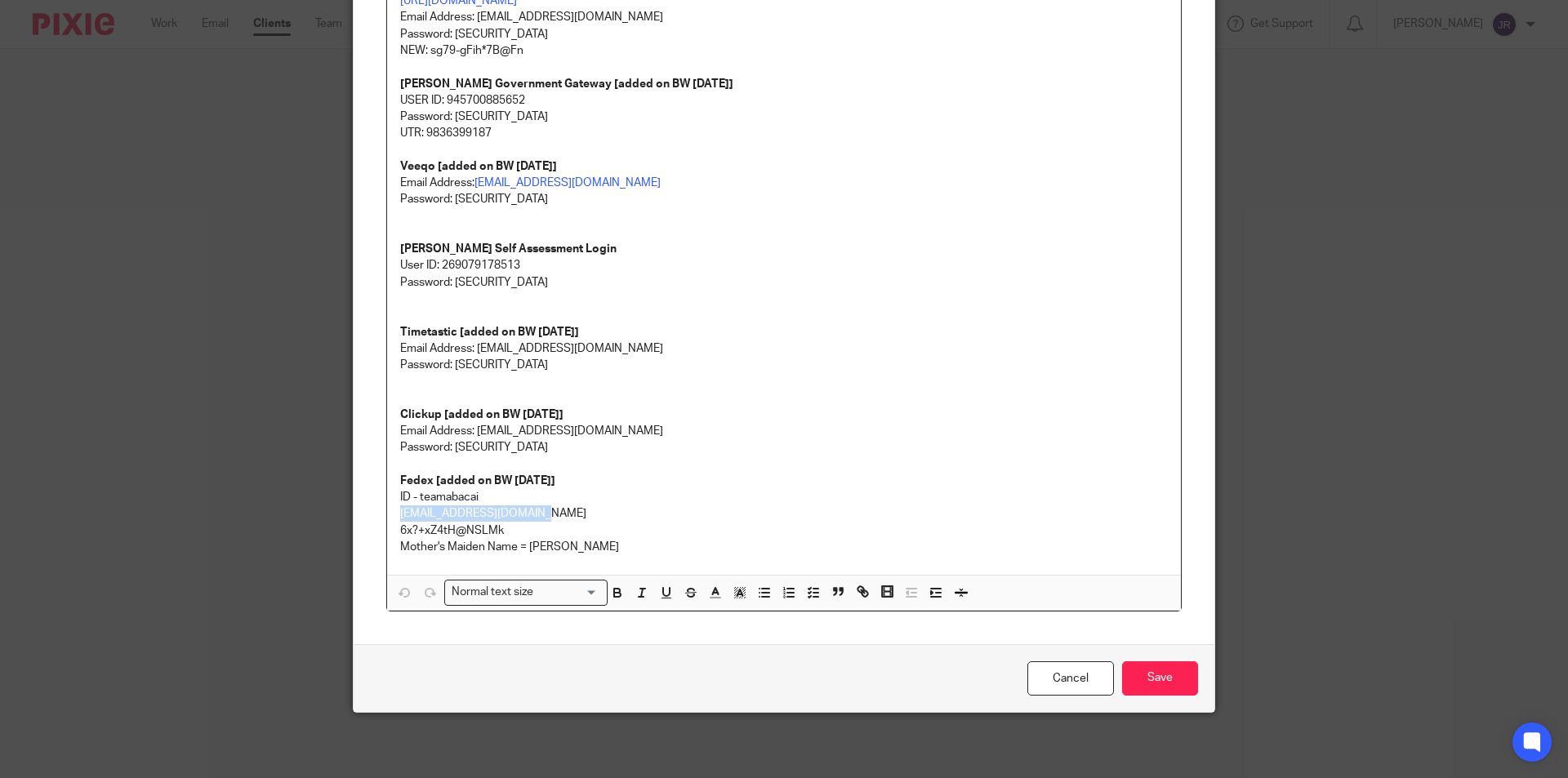
drag, startPoint x: 549, startPoint y: 509, endPoint x: 393, endPoint y: 510, distance: 156.0
click at [393, 510] on div "AP Login Email Address: [EMAIL_ADDRESS][DOMAIN_NAME] Password: [SECURITY_DATA] …" at bounding box center [784, 235] width 794 height 678
copy p "[EMAIL_ADDRESS][DOMAIN_NAME]"
drag, startPoint x: 515, startPoint y: 531, endPoint x: 393, endPoint y: 523, distance: 122.3
click at [393, 523] on div "AP Login Email Address: [EMAIL_ADDRESS][DOMAIN_NAME] Password: [SECURITY_DATA] …" at bounding box center [784, 235] width 794 height 678
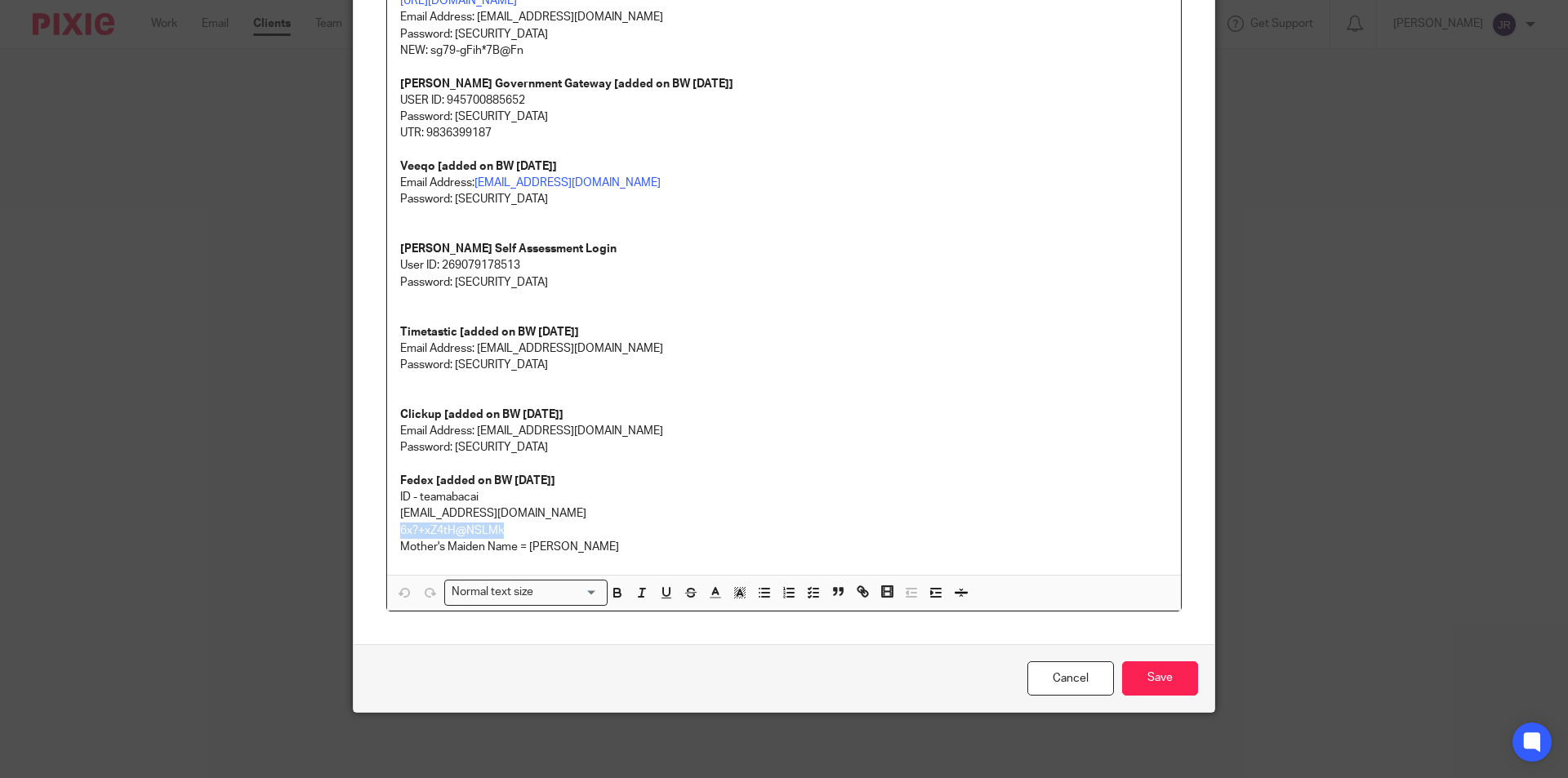
copy p "6x?+xZ4tH@NSLMk"
click at [525, 529] on p "6x?+xZ4tH@NSLMk" at bounding box center [783, 531] width 767 height 16
drag, startPoint x: 465, startPoint y: 495, endPoint x: 415, endPoint y: 495, distance: 50.0
click at [415, 495] on p "ID - teamabacai" at bounding box center [783, 497] width 767 height 16
copy p "teamabacai"
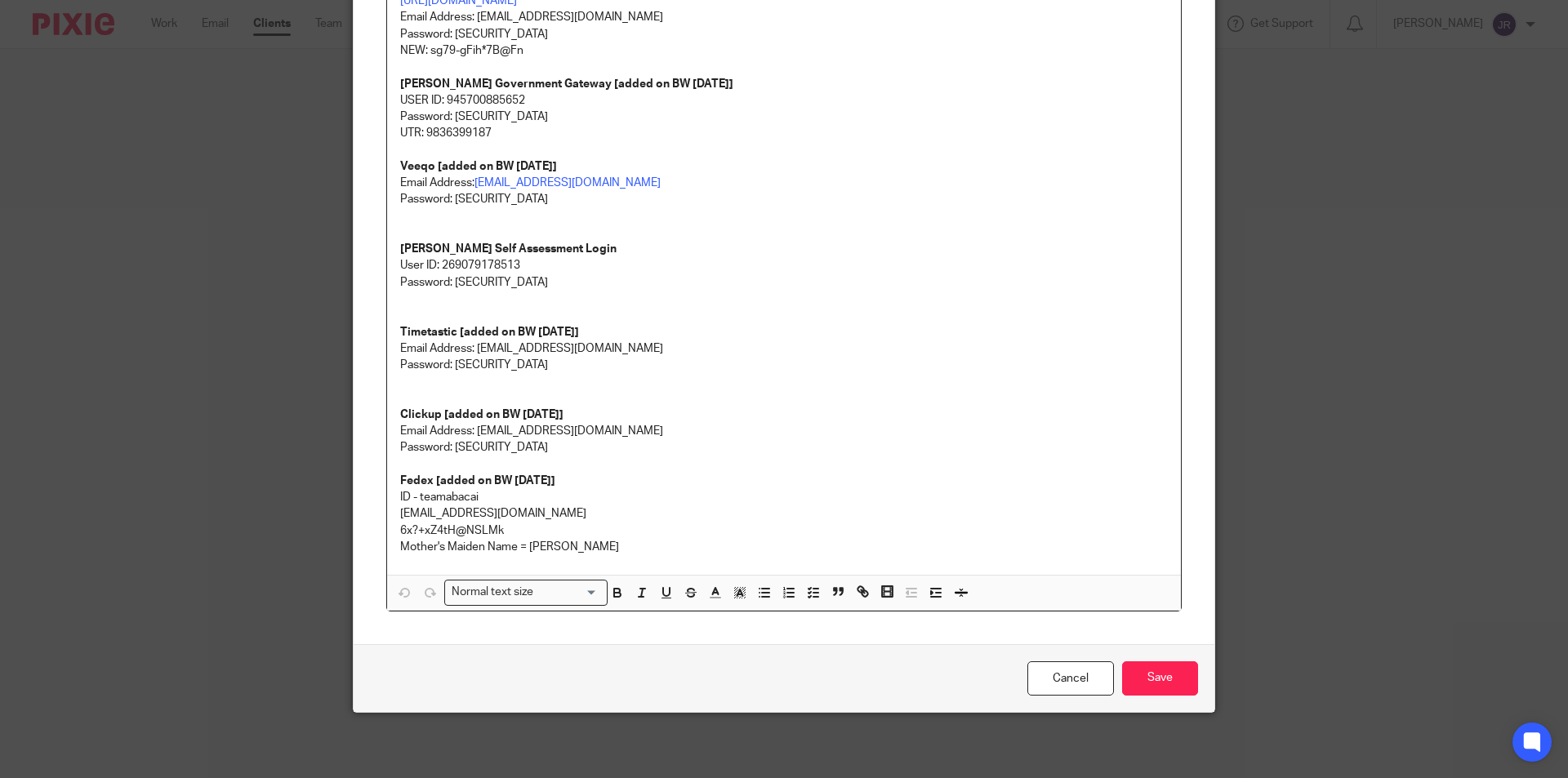
click at [565, 521] on p "[EMAIL_ADDRESS][DOMAIN_NAME]" at bounding box center [783, 513] width 767 height 16
click at [527, 534] on p "6x?+xZ4tH@NSLMk" at bounding box center [783, 531] width 767 height 16
